Goal: Task Accomplishment & Management: Use online tool/utility

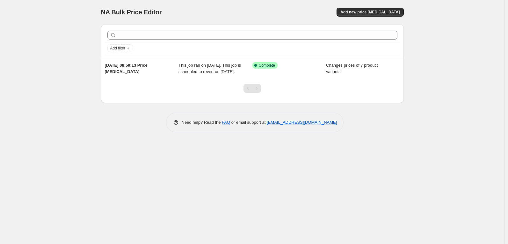
click at [205, 198] on div "NA Bulk Price Editor. This page is ready NA Bulk Price Editor Add new price [ME…" at bounding box center [252, 122] width 505 height 244
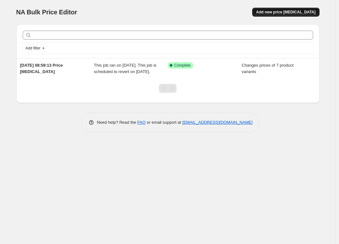
click at [283, 12] on span "Add new price [MEDICAL_DATA]" at bounding box center [285, 12] width 59 height 5
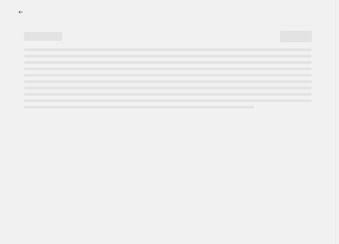
select select "percentage"
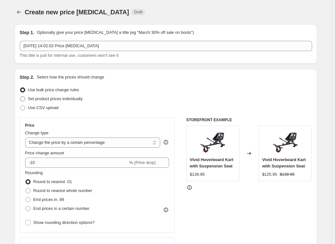
click at [62, 97] on span "Set product prices individually" at bounding box center [55, 98] width 55 height 5
click at [20, 97] on input "Set product prices individually" at bounding box center [20, 96] width 0 height 0
radio input "true"
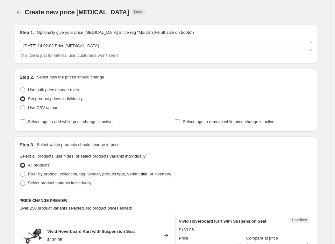
click at [56, 180] on span "Select product variants individually" at bounding box center [59, 182] width 63 height 5
click at [20, 180] on input "Select product variants individually" at bounding box center [20, 180] width 0 height 0
radio input "true"
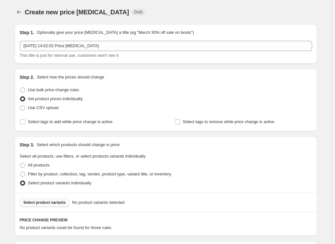
click at [59, 202] on span "Select product variants" at bounding box center [45, 202] width 42 height 5
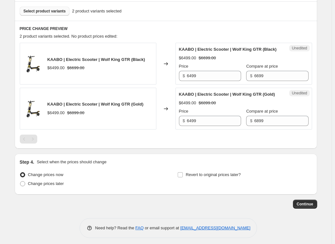
scroll to position [208, 0]
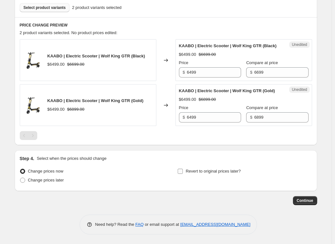
click at [186, 171] on label "Revert to original prices later?" at bounding box center [209, 171] width 63 height 9
click at [183, 171] on input "Revert to original prices later?" at bounding box center [180, 171] width 5 height 5
checkbox input "true"
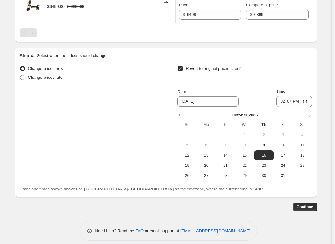
scroll to position [303, 0]
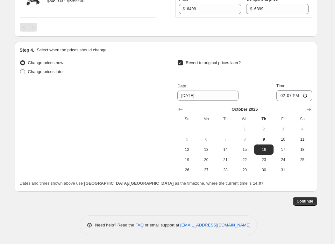
click at [54, 74] on span "Change prices later" at bounding box center [46, 71] width 36 height 5
click at [20, 70] on input "Change prices later" at bounding box center [20, 69] width 0 height 0
radio input "true"
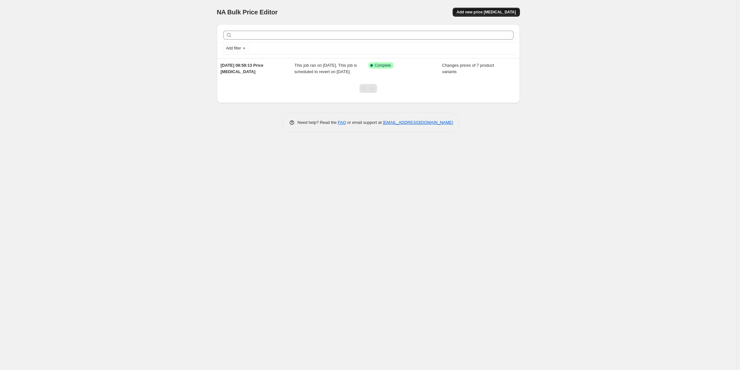
click at [495, 15] on button "Add new price [MEDICAL_DATA]" at bounding box center [485, 12] width 67 height 9
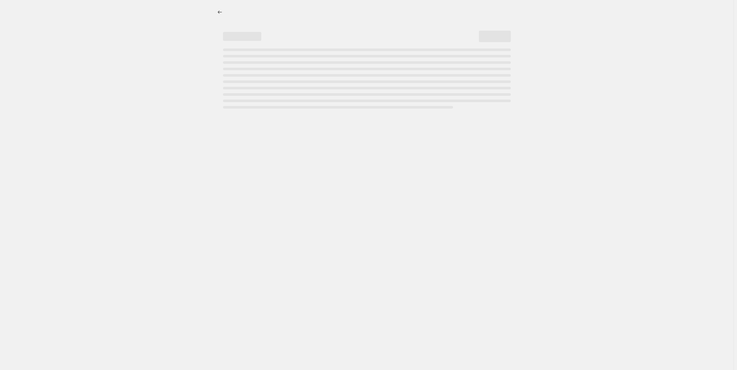
select select "percentage"
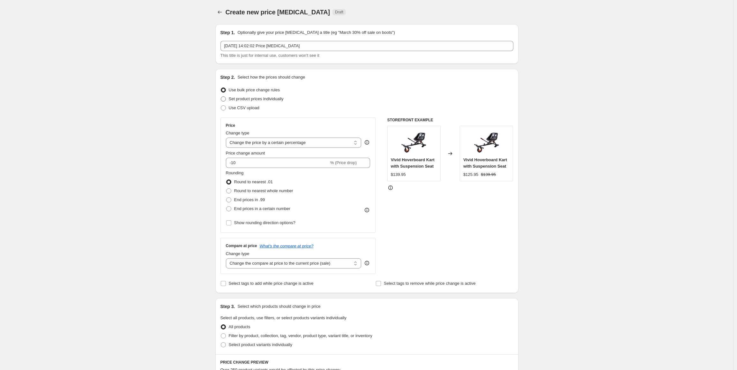
click at [265, 100] on span "Set product prices individually" at bounding box center [256, 98] width 55 height 5
click at [221, 97] on input "Set product prices individually" at bounding box center [221, 96] width 0 height 0
radio input "true"
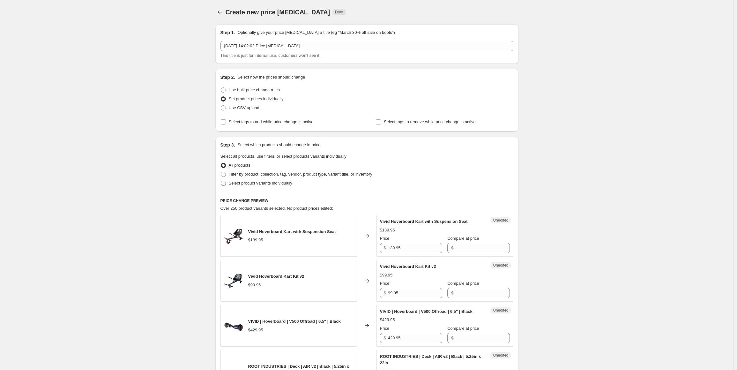
click at [257, 184] on span "Select product variants individually" at bounding box center [260, 182] width 63 height 5
click at [221, 181] on input "Select product variants individually" at bounding box center [221, 180] width 0 height 0
radio input "true"
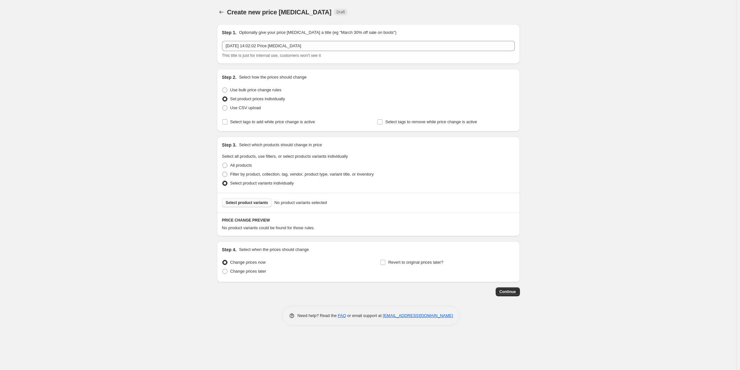
click at [253, 202] on span "Select product variants" at bounding box center [247, 202] width 42 height 5
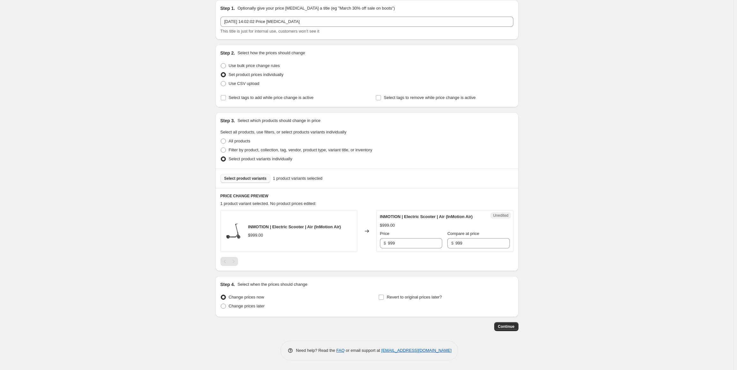
scroll to position [30, 0]
click at [398, 243] on input "999" at bounding box center [415, 243] width 54 height 10
click at [459, 244] on input "999" at bounding box center [482, 243] width 54 height 10
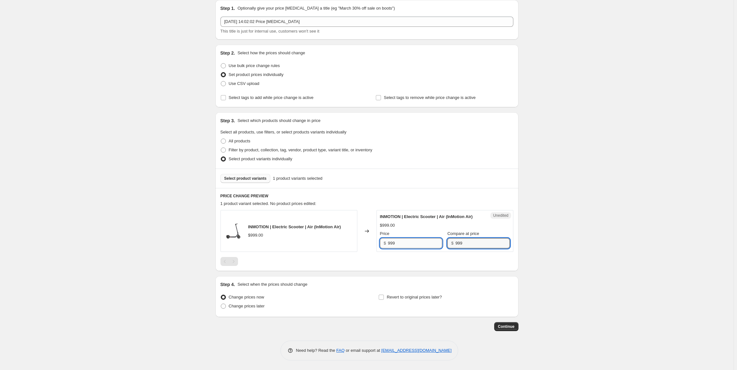
click at [416, 244] on input "999" at bounding box center [415, 243] width 54 height 10
click at [424, 228] on div "$999.00" at bounding box center [445, 225] width 130 height 6
click at [238, 176] on span "Select product variants" at bounding box center [245, 178] width 42 height 5
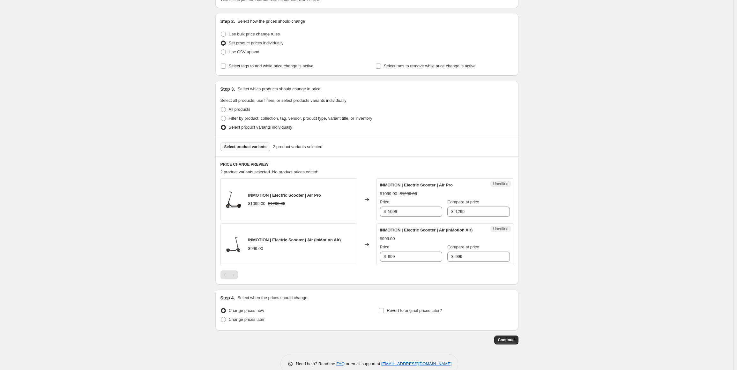
scroll to position [62, 0]
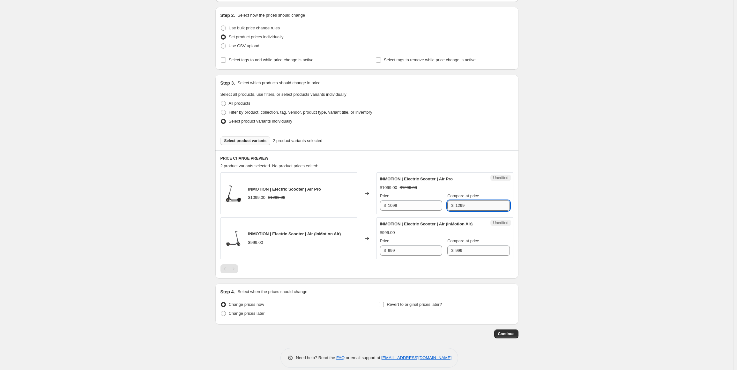
click at [460, 206] on input "1299" at bounding box center [482, 205] width 54 height 10
click at [419, 205] on input "1099" at bounding box center [415, 205] width 54 height 10
click at [403, 204] on input "1099" at bounding box center [415, 205] width 54 height 10
type input "400"
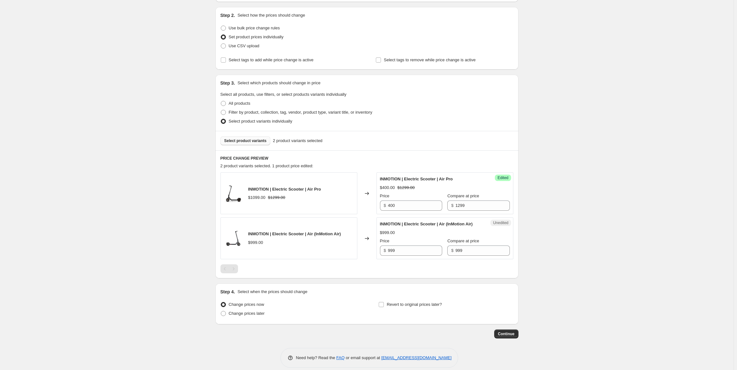
click at [508, 204] on div "Create new price change job. This page is ready Create new price change job Dra…" at bounding box center [366, 157] width 733 height 439
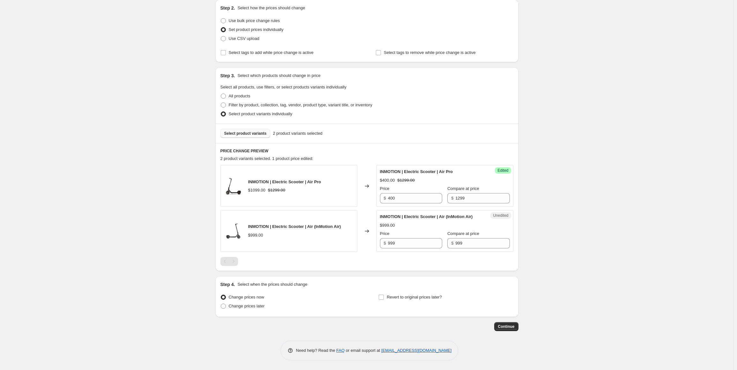
scroll to position [75, 0]
click at [411, 193] on input "400" at bounding box center [415, 198] width 54 height 10
click at [252, 244] on span "Change prices now" at bounding box center [246, 296] width 35 height 5
click at [221, 244] on input "Change prices now" at bounding box center [221, 294] width 0 height 0
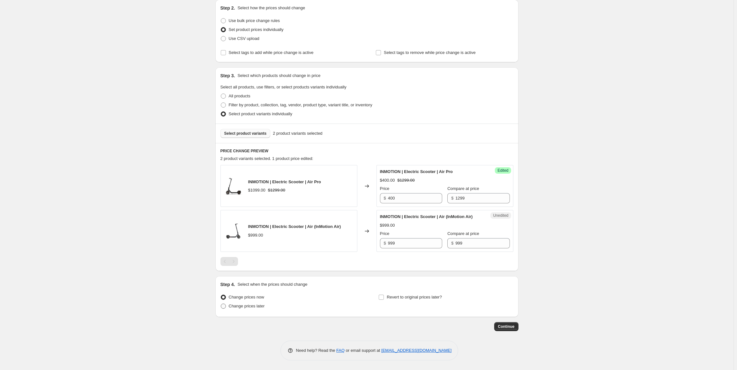
click at [247, 244] on span "Change prices later" at bounding box center [247, 305] width 36 height 5
click at [221, 244] on input "Change prices later" at bounding box center [221, 303] width 0 height 0
radio input "true"
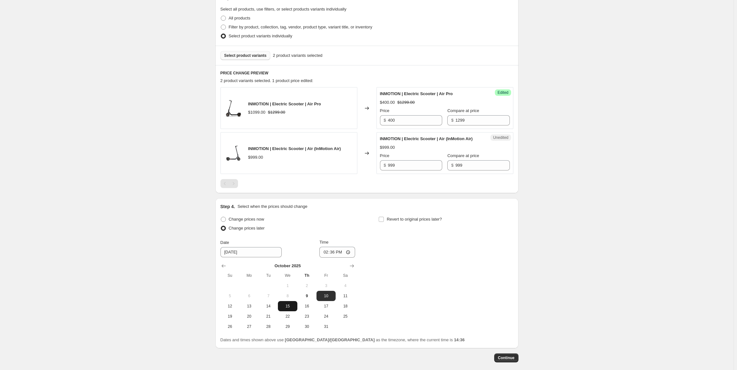
scroll to position [170, 0]
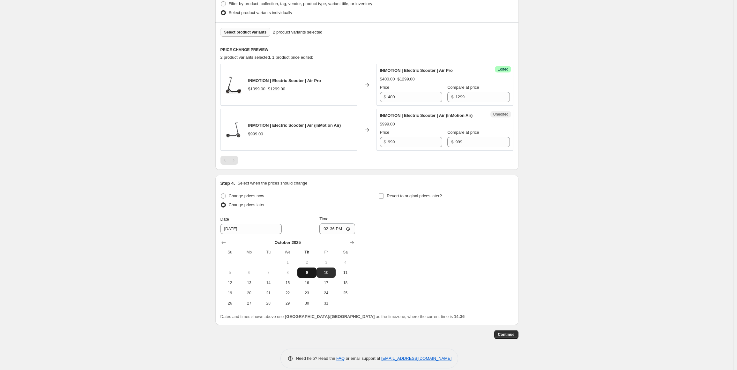
click at [309, 244] on span "9" at bounding box center [307, 272] width 14 height 5
type input "10/9/2025"
click at [327, 234] on input "14:36" at bounding box center [337, 228] width 36 height 11
type input "00:00"
click at [385, 234] on div "Change prices now Change prices later Date 10/9/2025 Time 00:00 October 2025 Su…" at bounding box center [366, 249] width 293 height 117
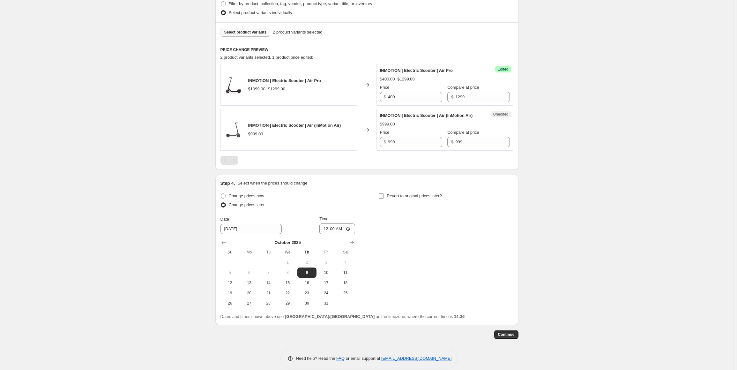
click at [395, 198] on span "Revert to original prices later?" at bounding box center [413, 195] width 55 height 5
click at [384, 198] on input "Revert to original prices later?" at bounding box center [380, 195] width 5 height 5
checkbox input "true"
click at [483, 244] on span "31" at bounding box center [484, 302] width 14 height 5
type input "10/31/2025"
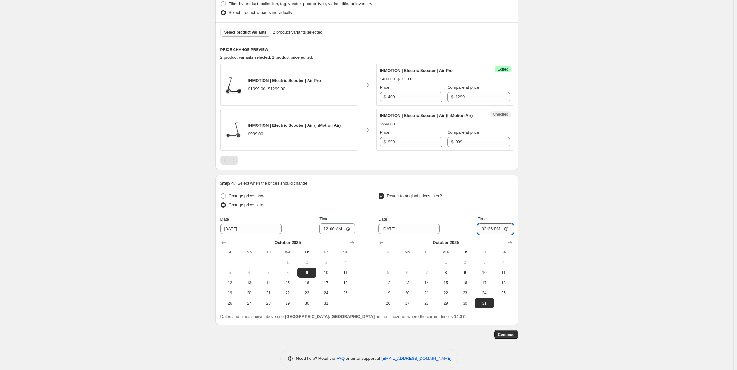
click at [482, 234] on input "14:36" at bounding box center [495, 228] width 36 height 11
type input "23:59"
click at [508, 244] on div "Create new price change job. This page is ready Create new price change job Dra…" at bounding box center [366, 104] width 733 height 548
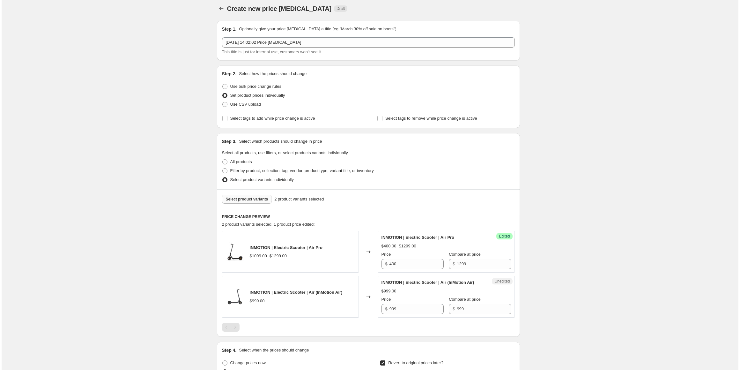
scroll to position [0, 0]
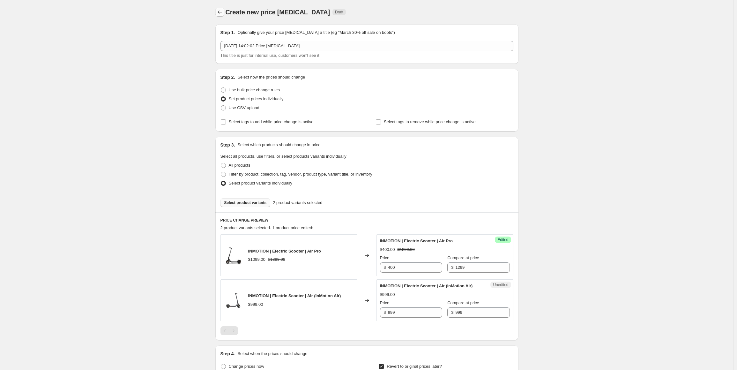
click at [221, 14] on icon "Price change jobs" at bounding box center [219, 12] width 6 height 6
